Goal: Transaction & Acquisition: Purchase product/service

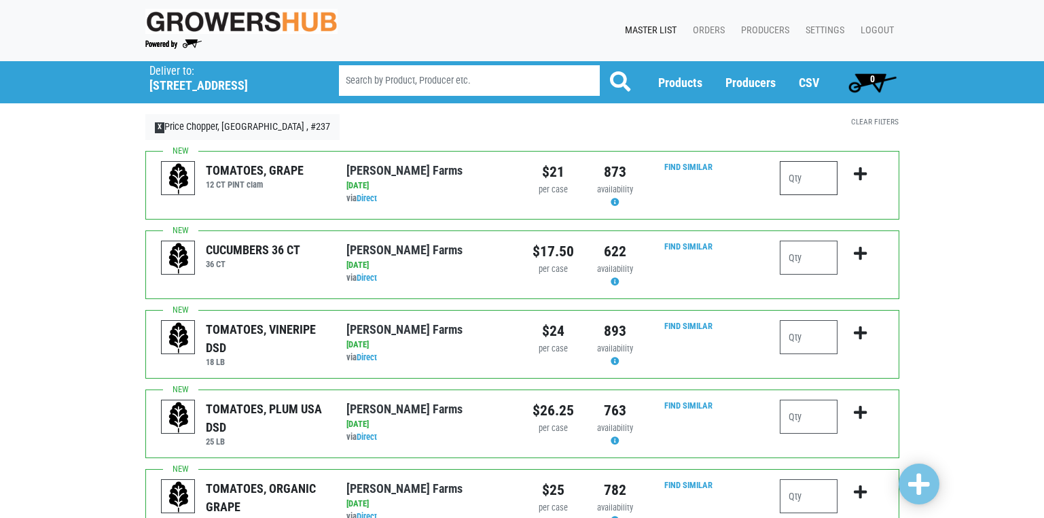
click at [790, 187] on input "number" at bounding box center [809, 178] width 58 height 34
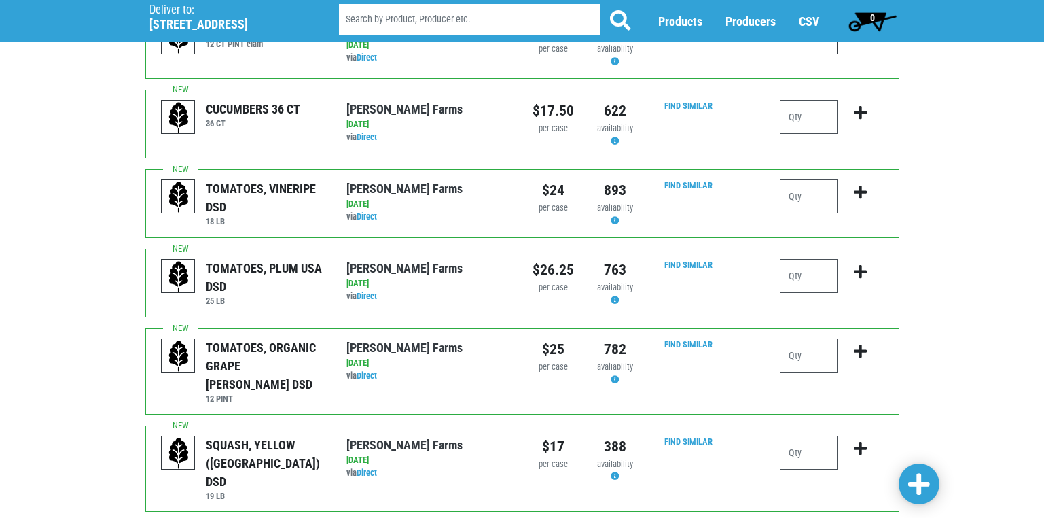
scroll to position [204, 0]
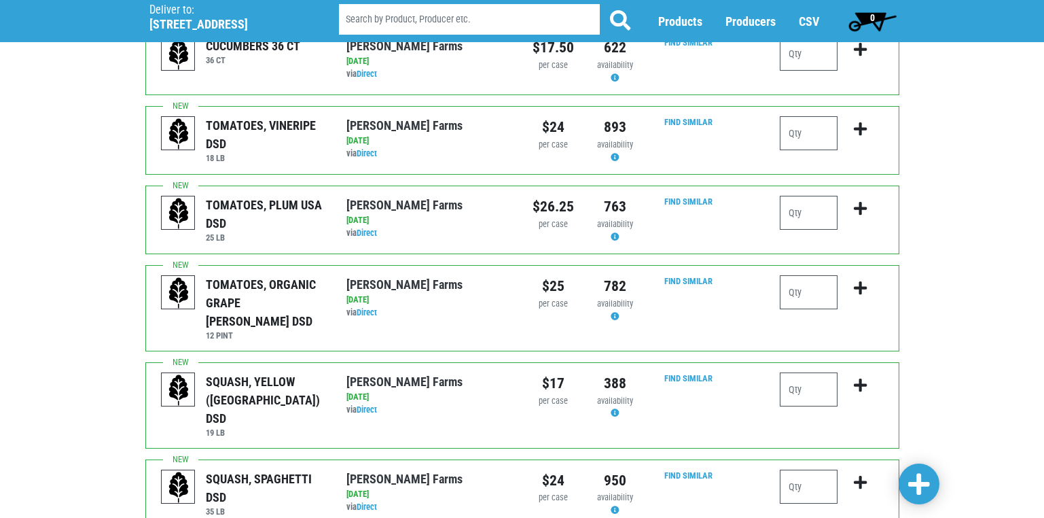
type input "1"
click at [794, 373] on input "number" at bounding box center [809, 389] width 58 height 34
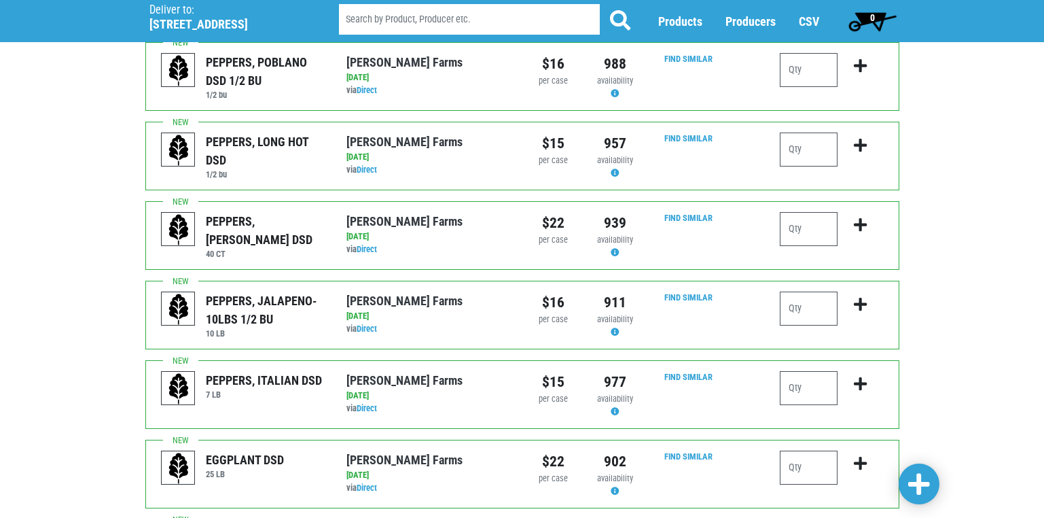
scroll to position [951, 0]
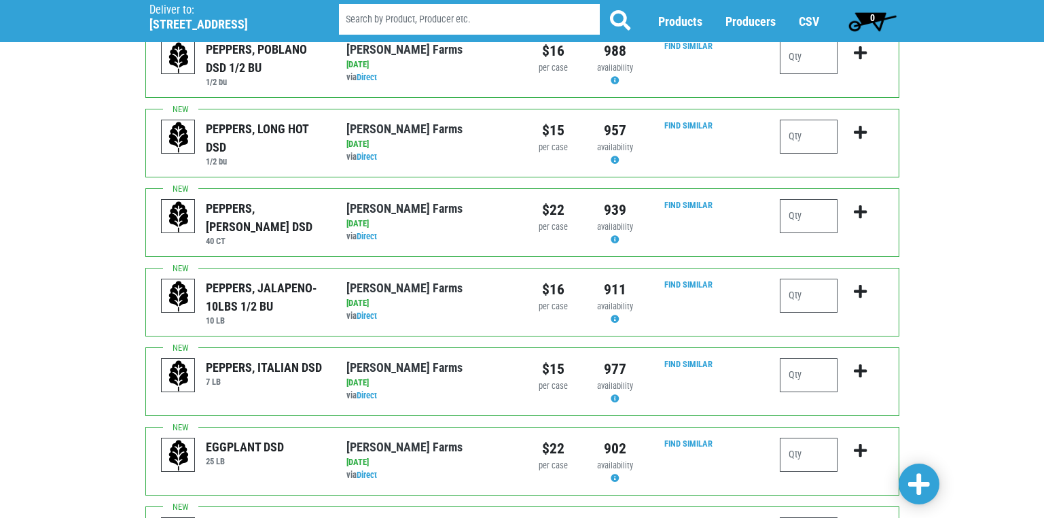
type input "1"
click at [794, 437] on input "number" at bounding box center [809, 454] width 58 height 34
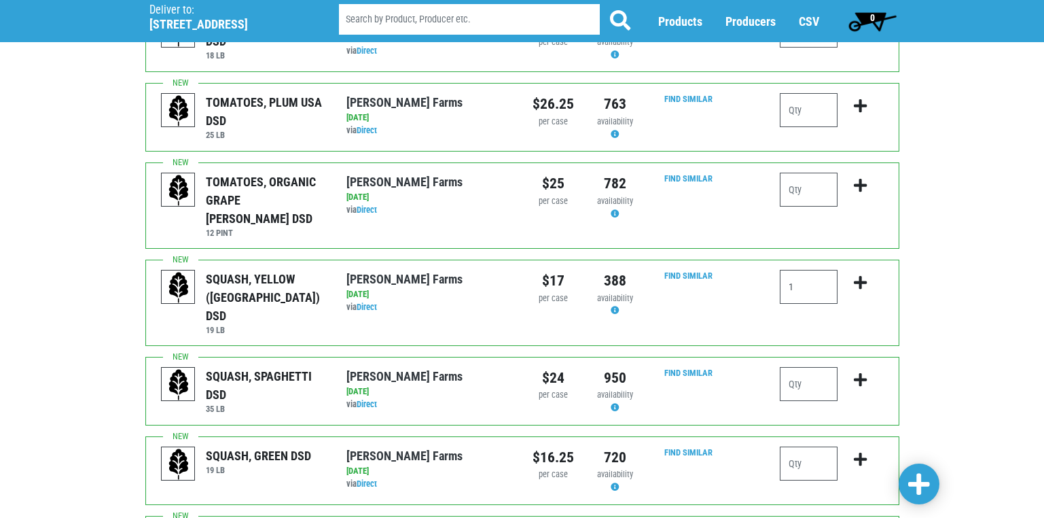
scroll to position [272, 0]
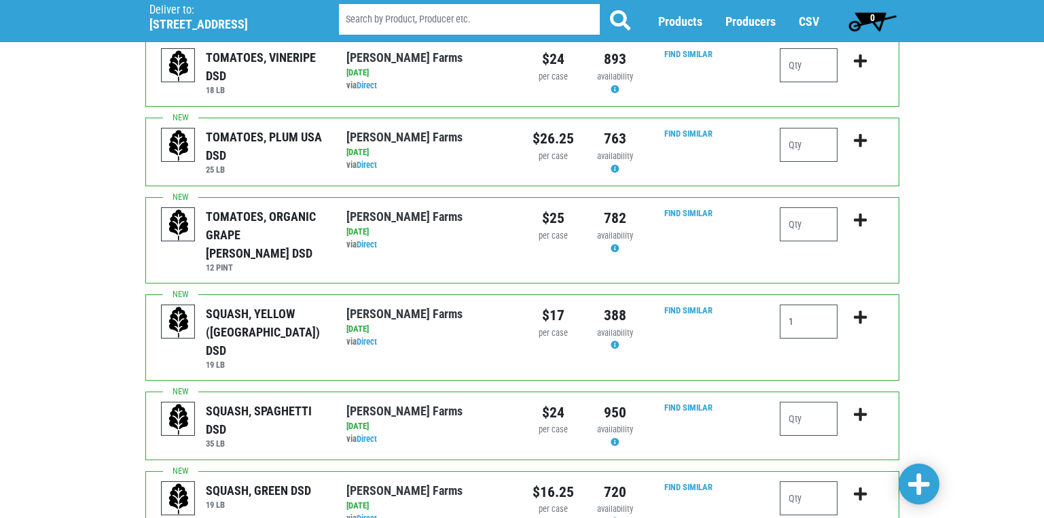
type input "1"
click at [912, 484] on span at bounding box center [919, 484] width 22 height 24
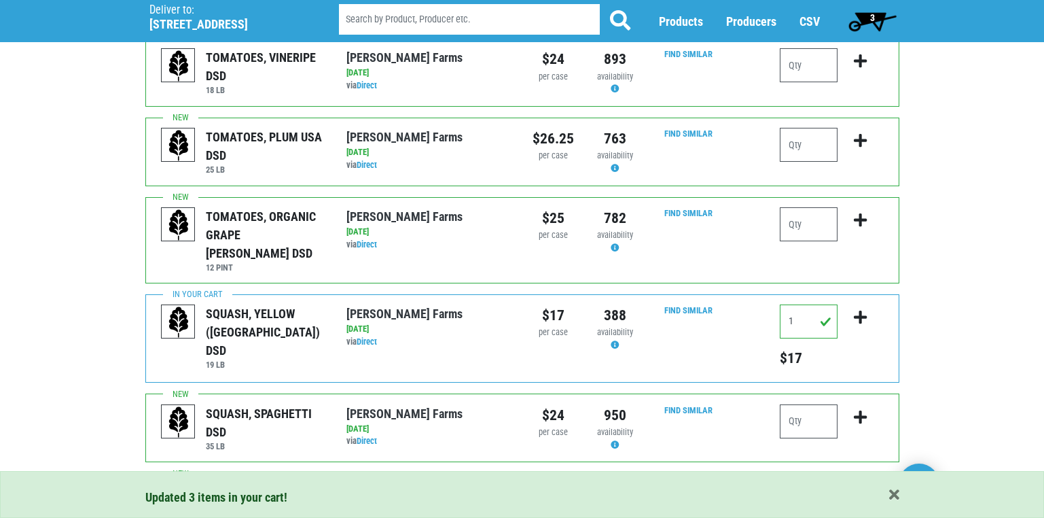
click at [872, 9] on span "3" at bounding box center [872, 20] width 60 height 27
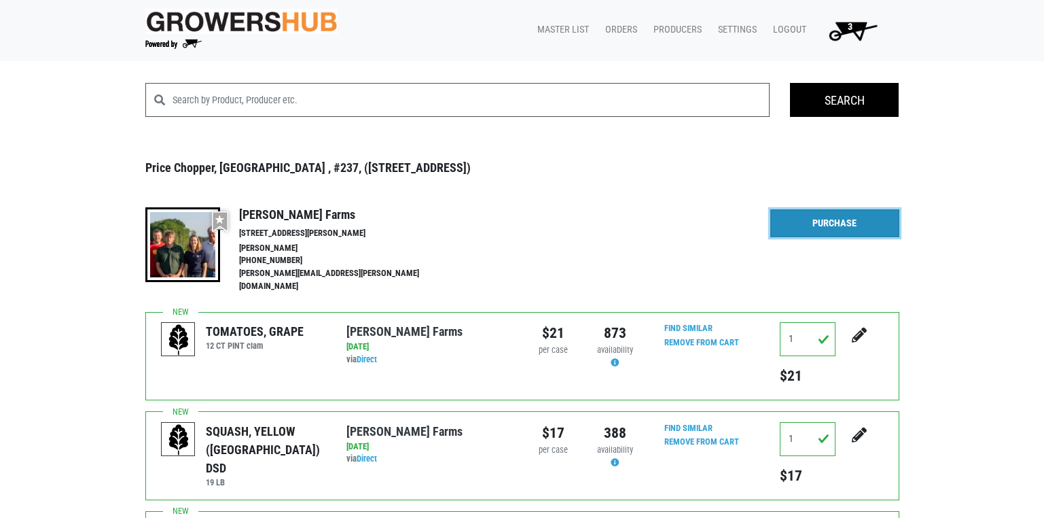
click at [895, 225] on link "Purchase" at bounding box center [834, 223] width 129 height 29
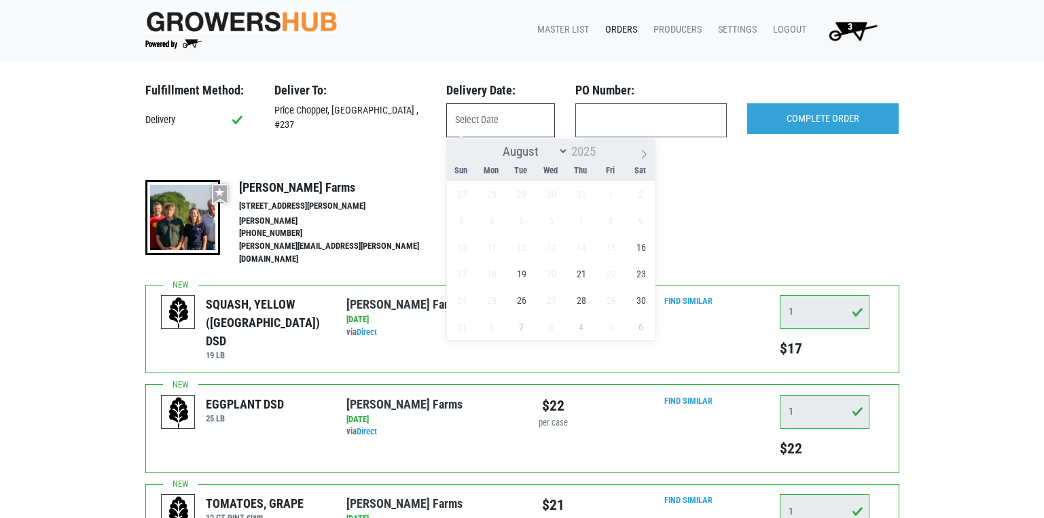
click at [471, 124] on input "text" at bounding box center [500, 120] width 109 height 34
click at [643, 252] on span "16" at bounding box center [641, 247] width 26 height 26
type input "2025-08-16"
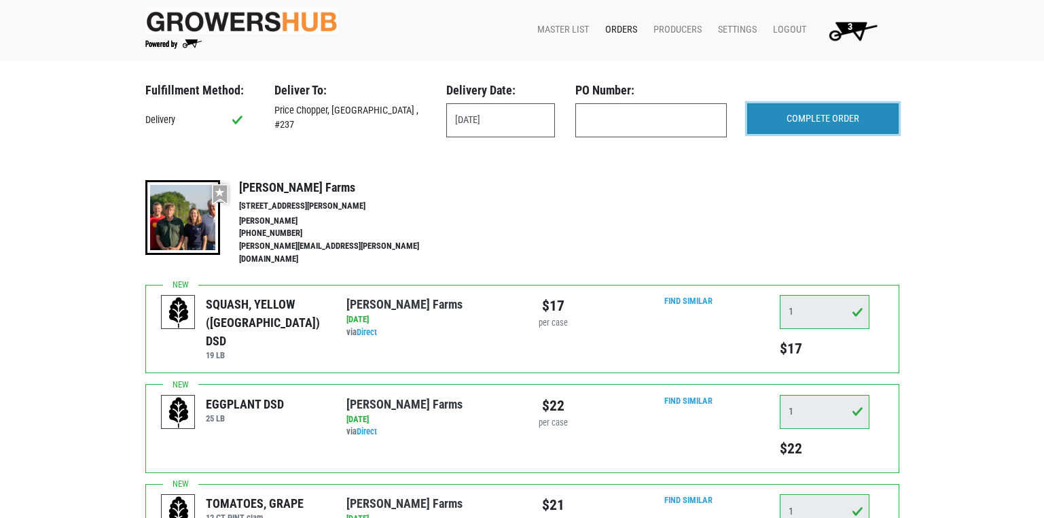
click at [798, 125] on input "COMPLETE ORDER" at bounding box center [822, 118] width 151 height 31
